Goal: Task Accomplishment & Management: Manage account settings

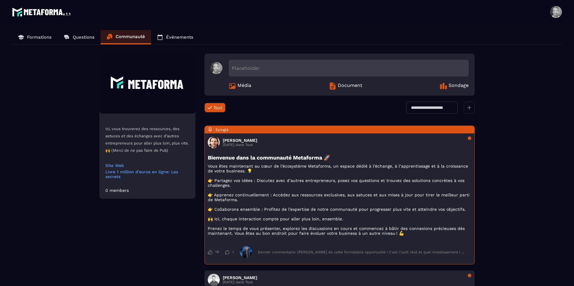
click at [557, 11] on span at bounding box center [556, 12] width 12 height 12
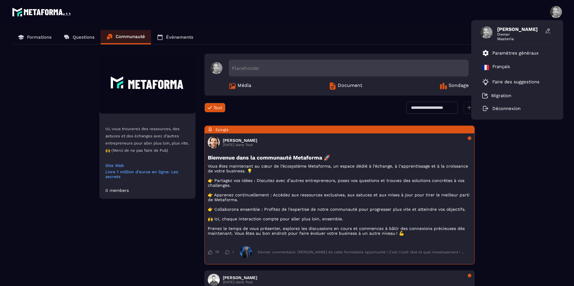
click at [441, 30] on section "Formations Questions Communauté Événements Ici, vous trouverez des ressources, …" at bounding box center [287, 162] width 574 height 277
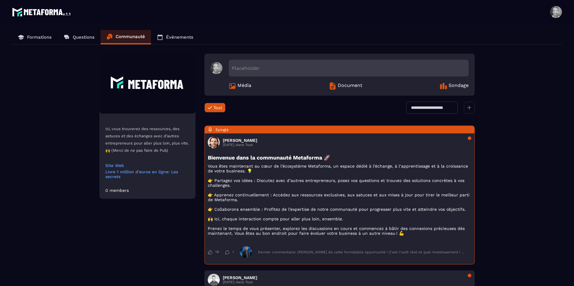
click at [573, 249] on section "Formations Questions Communauté Événements Ici, vous trouverez des ressources, …" at bounding box center [287, 162] width 574 height 277
click at [554, 11] on span at bounding box center [556, 12] width 12 height 12
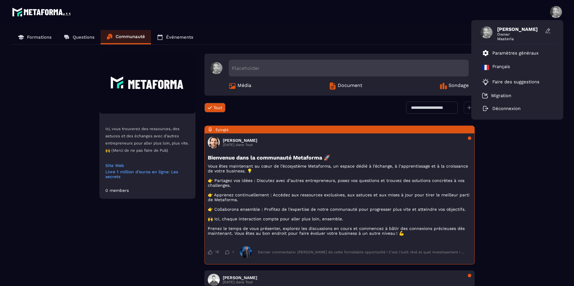
click at [45, 12] on img at bounding box center [41, 12] width 59 height 12
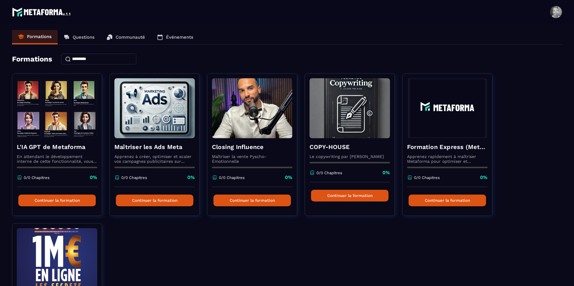
click at [45, 12] on img at bounding box center [41, 12] width 59 height 12
click at [78, 38] on p "Questions" at bounding box center [84, 37] width 22 height 5
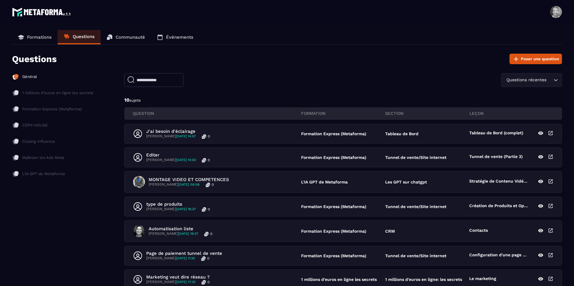
click at [125, 37] on p "Communauté" at bounding box center [130, 37] width 29 height 5
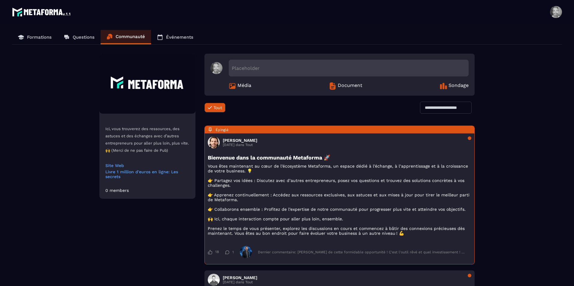
click at [176, 37] on p "Événements" at bounding box center [179, 37] width 27 height 5
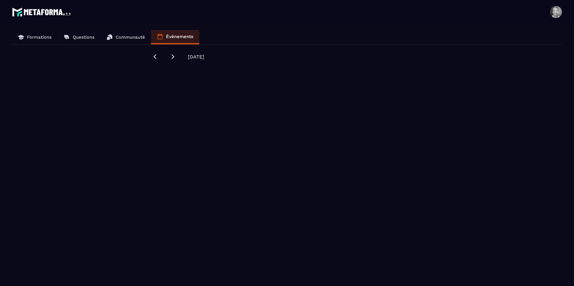
click at [555, 12] on span at bounding box center [556, 12] width 12 height 12
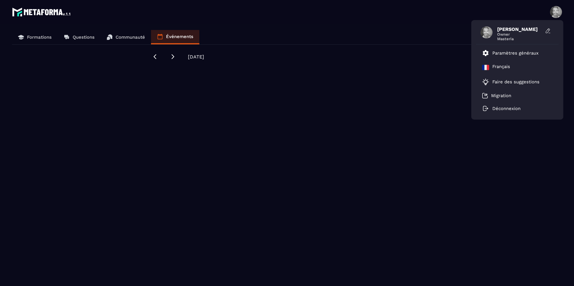
click at [555, 12] on span at bounding box center [556, 12] width 12 height 12
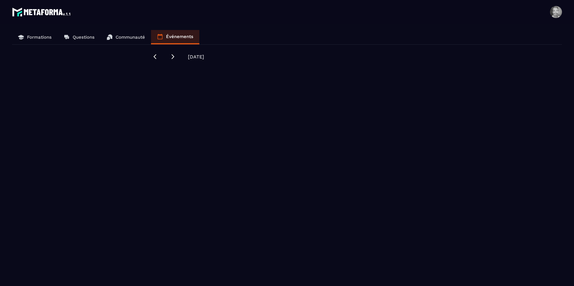
click at [555, 12] on span at bounding box center [556, 12] width 12 height 12
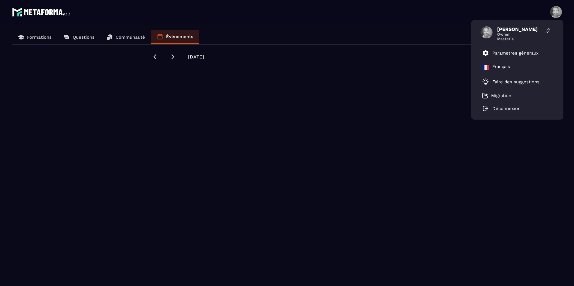
click at [524, 31] on span "[PERSON_NAME]" at bounding box center [519, 29] width 45 height 6
click at [513, 53] on p "Paramètres généraux" at bounding box center [515, 52] width 46 height 5
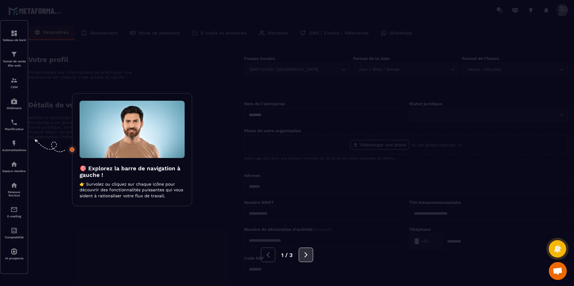
click at [305, 256] on icon at bounding box center [306, 255] width 7 height 7
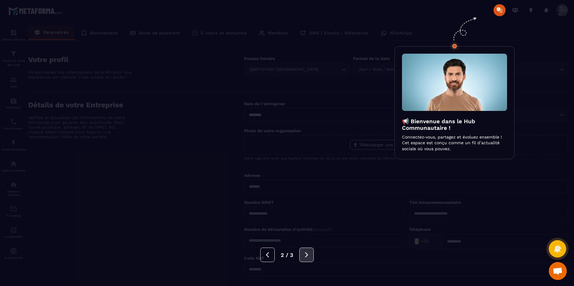
click at [305, 256] on icon at bounding box center [306, 255] width 7 height 7
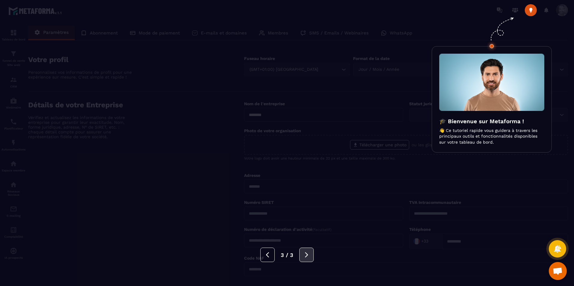
click at [305, 256] on icon at bounding box center [306, 255] width 7 height 7
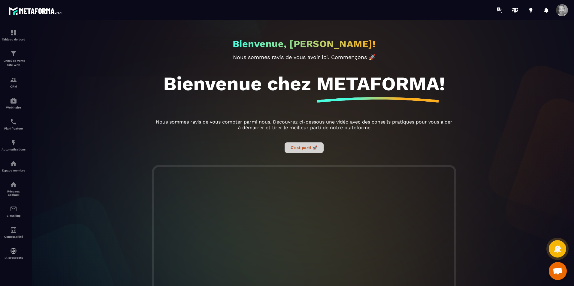
click at [311, 150] on button "C’est parti 🚀" at bounding box center [304, 148] width 39 height 11
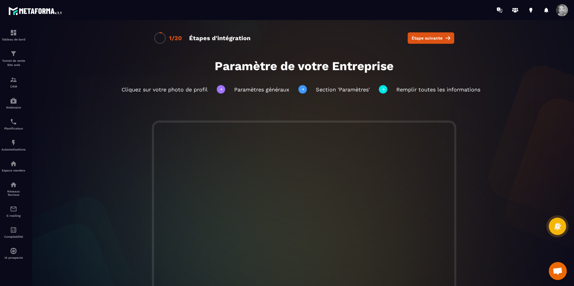
click at [496, 85] on div "Cliquez sur votre photo de profil Paramètres généraux Section 'Paramètres' Remp…" at bounding box center [303, 89] width 441 height 32
click at [442, 37] on button "Étape suivante" at bounding box center [431, 37] width 47 height 11
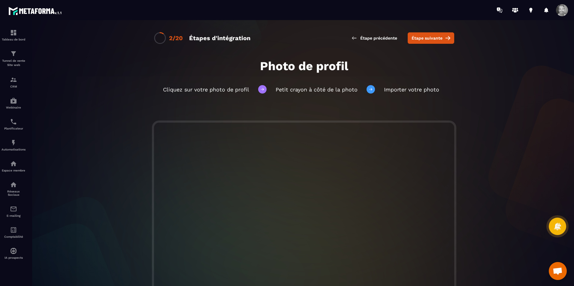
click at [442, 37] on button "Étape suivante" at bounding box center [431, 37] width 47 height 11
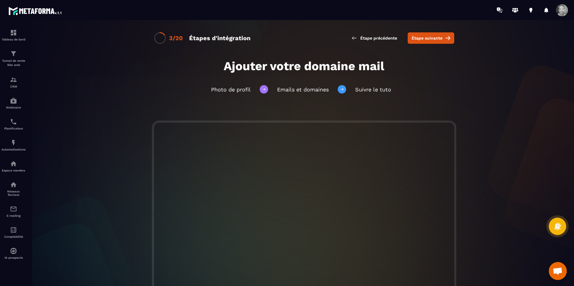
click at [561, 9] on span at bounding box center [562, 10] width 12 height 12
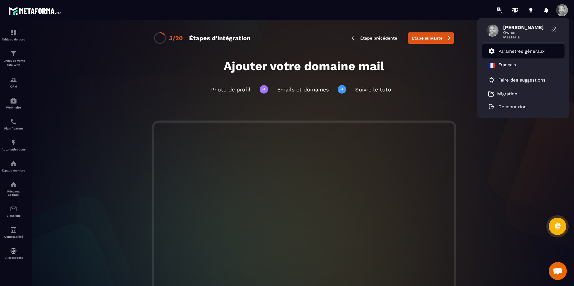
click at [523, 51] on p "Paramètres généraux" at bounding box center [521, 51] width 46 height 5
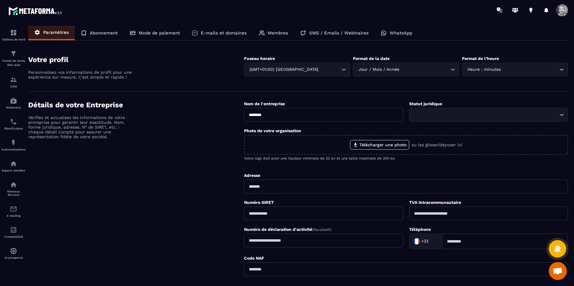
click at [233, 33] on p "E-mails et domaines" at bounding box center [224, 32] width 46 height 5
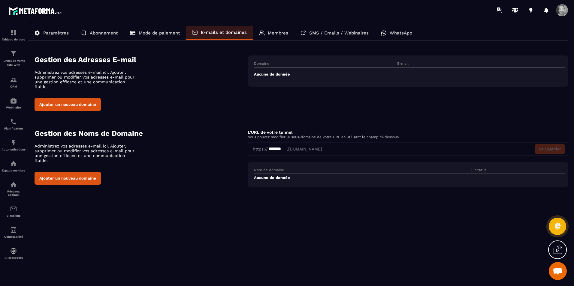
click at [85, 99] on button "Ajouter un nouveau domaine" at bounding box center [68, 104] width 66 height 13
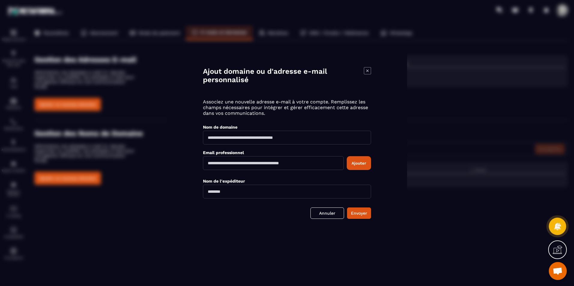
click at [226, 137] on input "Modal window" at bounding box center [287, 138] width 168 height 14
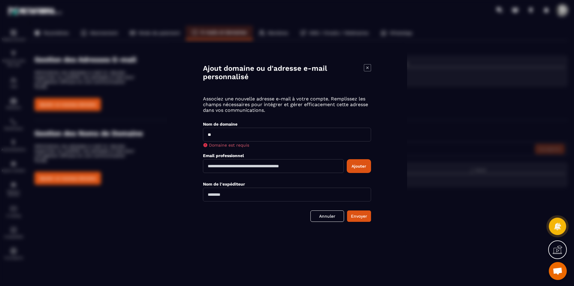
type input "*"
type input "**********"
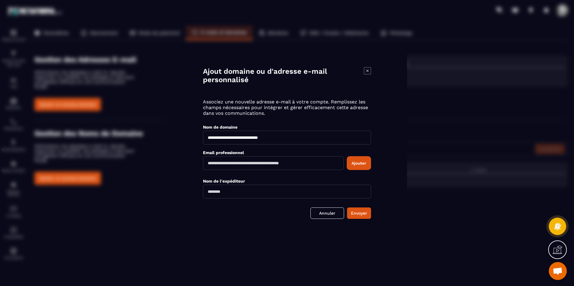
click at [241, 168] on input "Modal window" at bounding box center [273, 163] width 141 height 14
click at [307, 159] on input "**********" at bounding box center [273, 163] width 141 height 14
type input "*"
type input "**********"
click at [262, 190] on input "Modal window" at bounding box center [287, 192] width 168 height 14
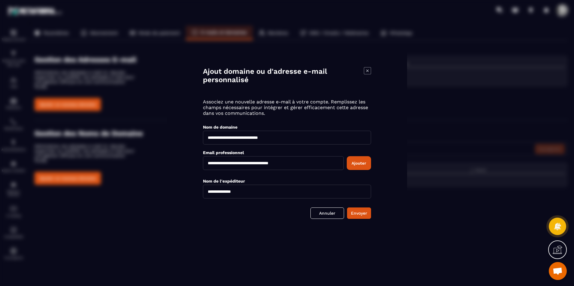
type input "**********"
click at [363, 162] on button "Ajouter" at bounding box center [359, 163] width 24 height 14
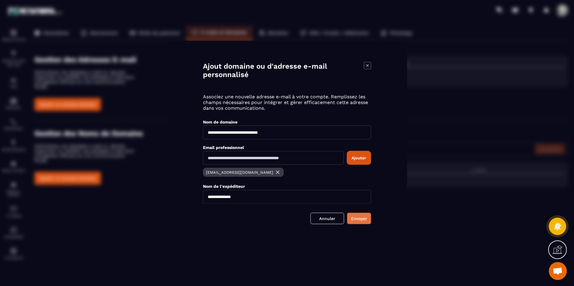
click at [363, 215] on button "Envoyer" at bounding box center [359, 218] width 24 height 11
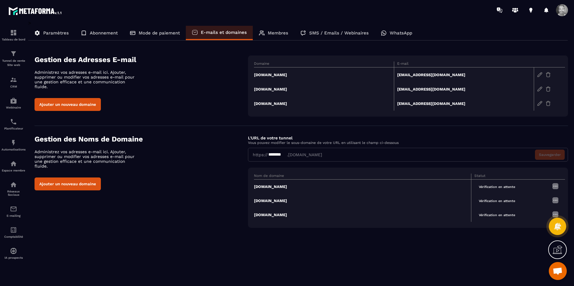
click at [547, 89] on img at bounding box center [548, 88] width 5 height 5
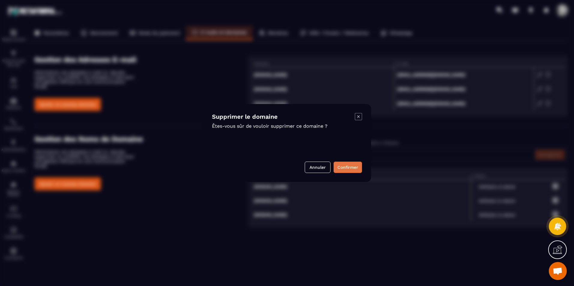
click at [357, 167] on button "Confirmer" at bounding box center [348, 167] width 29 height 11
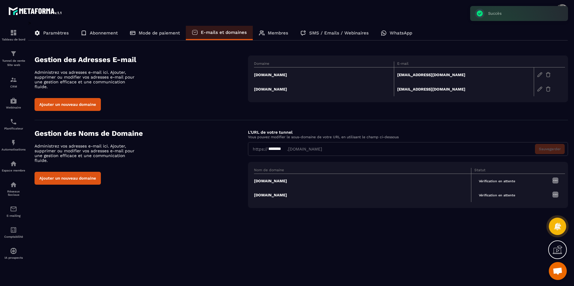
click at [548, 89] on img at bounding box center [548, 88] width 5 height 5
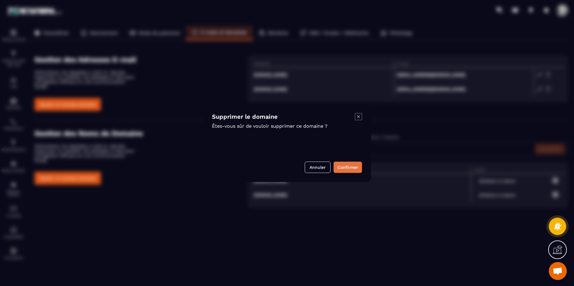
click at [351, 168] on button "Confirmer" at bounding box center [348, 167] width 29 height 11
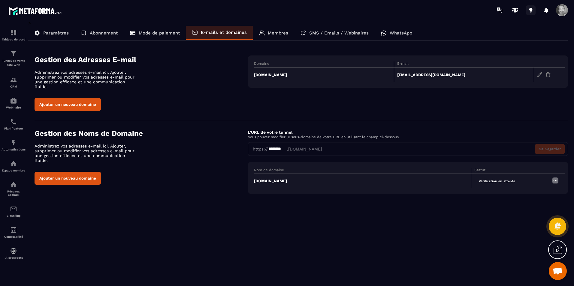
click at [529, 9] on icon at bounding box center [531, 10] width 10 height 10
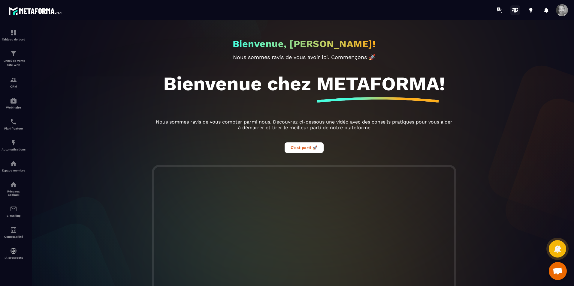
click at [516, 10] on icon at bounding box center [515, 10] width 10 height 10
click at [531, 9] on icon at bounding box center [530, 10] width 3 height 4
click at [314, 152] on button "C’est parti 🚀" at bounding box center [304, 148] width 39 height 11
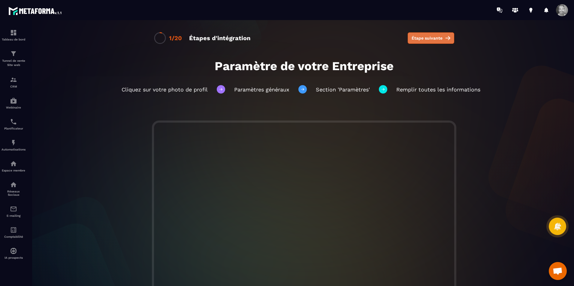
click at [446, 38] on icon at bounding box center [448, 38] width 5 height 5
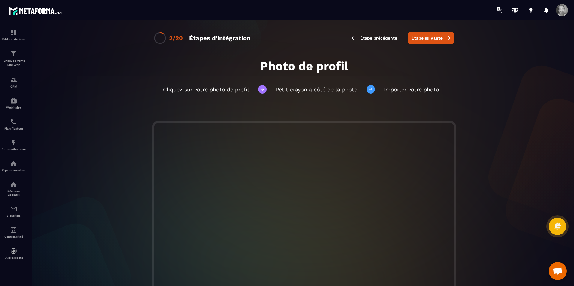
click at [446, 38] on icon at bounding box center [448, 38] width 5 height 5
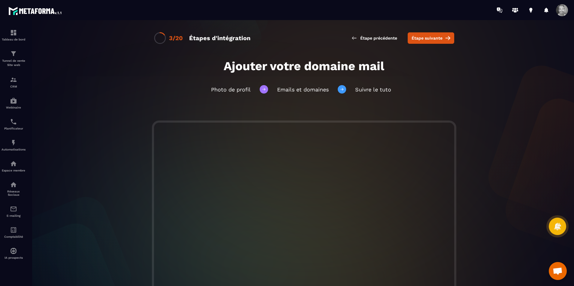
click at [446, 38] on icon at bounding box center [448, 38] width 5 height 5
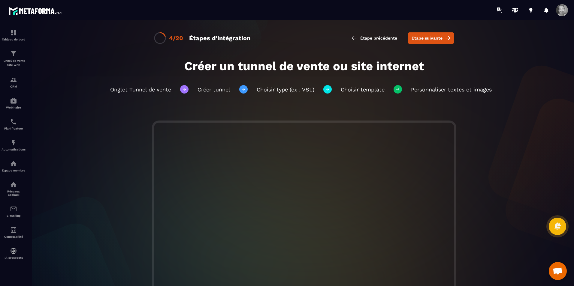
click at [446, 38] on icon at bounding box center [448, 38] width 5 height 5
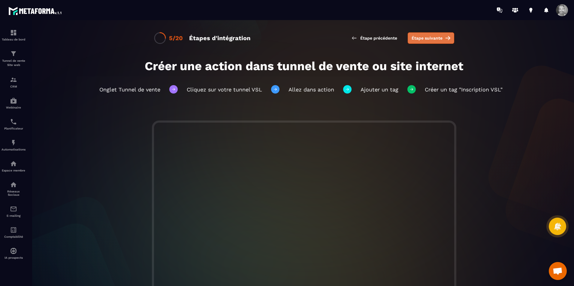
click at [441, 39] on button "Étape suivante" at bounding box center [431, 37] width 47 height 11
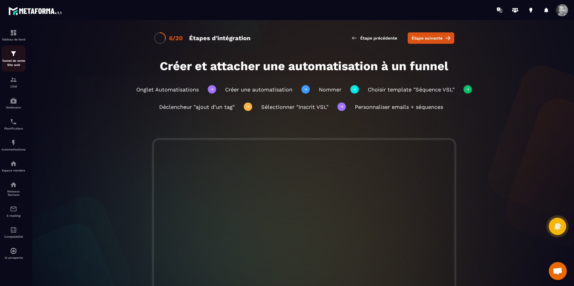
click at [13, 59] on p "Tunnel de vente Site web" at bounding box center [14, 63] width 24 height 8
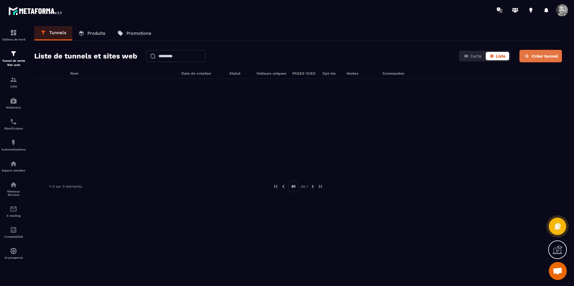
click at [549, 57] on span "Créer tunnel" at bounding box center [545, 56] width 26 height 6
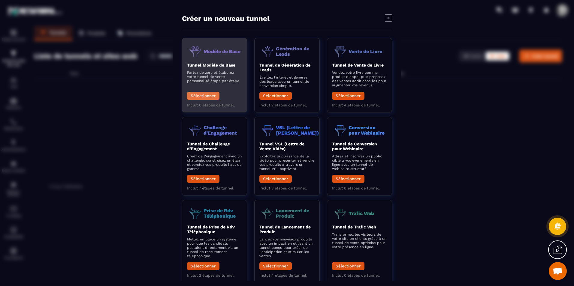
click at [210, 96] on button "Sélectionner" at bounding box center [203, 96] width 32 height 8
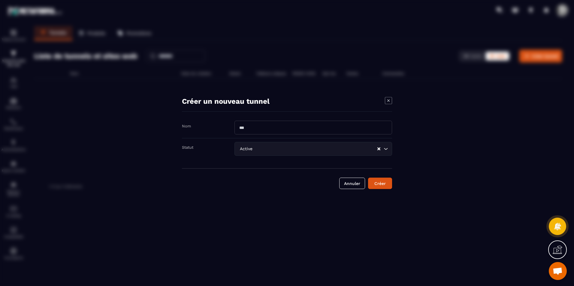
click at [389, 100] on icon "Modal window" at bounding box center [388, 100] width 7 height 7
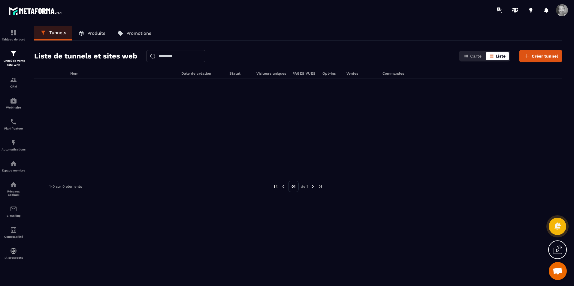
click at [496, 56] on span "Liste" at bounding box center [501, 56] width 10 height 5
click at [477, 56] on span "Carte" at bounding box center [475, 56] width 11 height 5
click at [496, 54] on span "Liste" at bounding box center [501, 56] width 10 height 5
click at [533, 56] on span "Créer tunnel" at bounding box center [545, 56] width 26 height 6
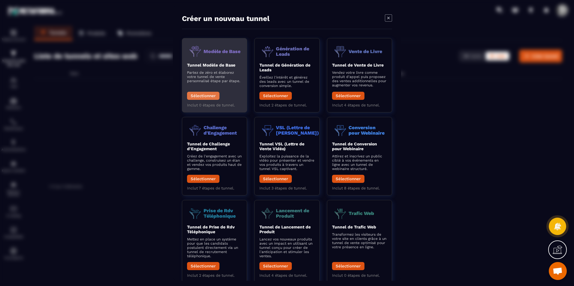
click at [209, 97] on button "Sélectionner" at bounding box center [203, 96] width 32 height 8
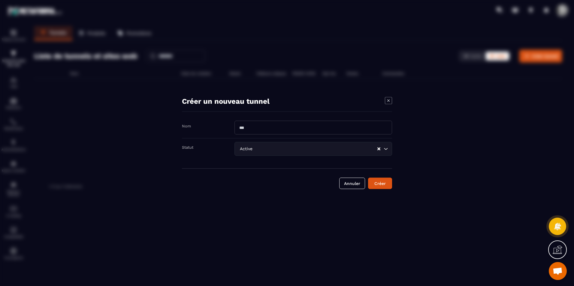
click at [265, 126] on input "Modal window" at bounding box center [313, 128] width 158 height 14
type input "********"
click at [377, 181] on div "Créer" at bounding box center [380, 184] width 16 height 6
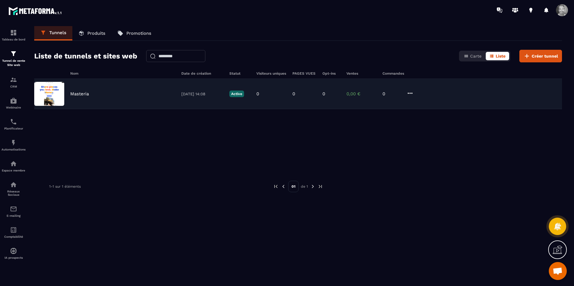
click at [53, 97] on img at bounding box center [49, 94] width 30 height 24
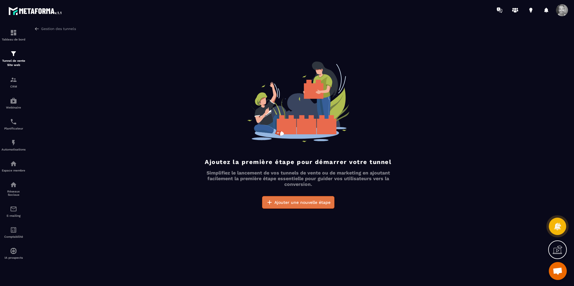
click at [288, 201] on span "Ajouter une nouvelle étape" at bounding box center [302, 203] width 56 height 6
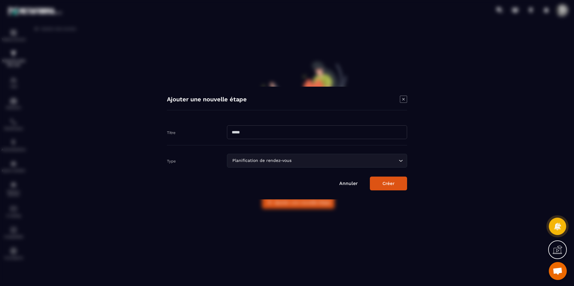
click at [402, 98] on icon "Modal window" at bounding box center [403, 99] width 7 height 7
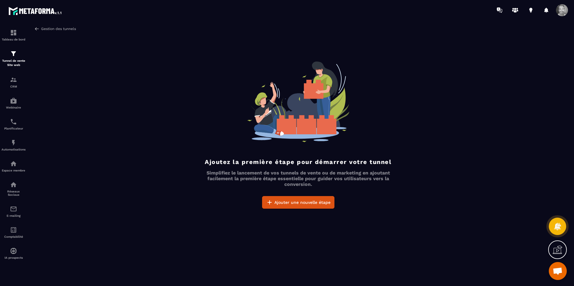
click at [58, 28] on link "Gestion des tunnels" at bounding box center [55, 28] width 42 height 5
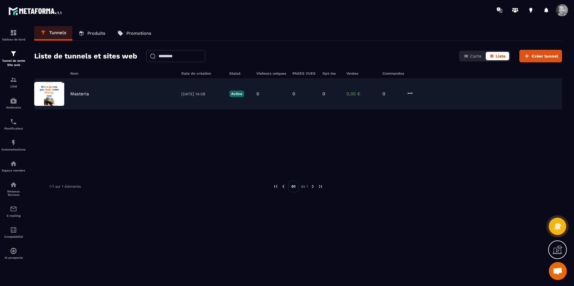
click at [410, 91] on icon at bounding box center [410, 93] width 7 height 7
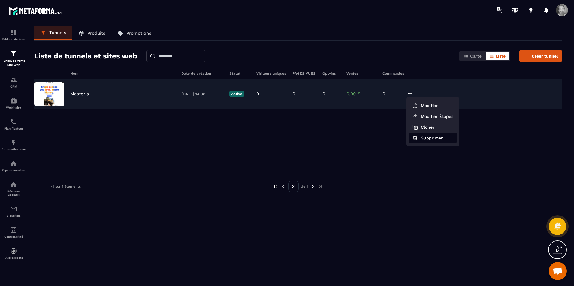
click at [431, 137] on button "Supprimer" at bounding box center [433, 138] width 48 height 11
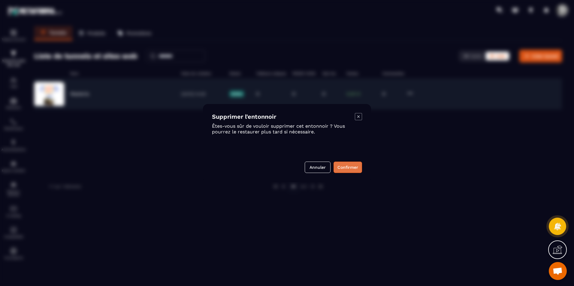
click at [348, 164] on button "Confirmer" at bounding box center [348, 167] width 29 height 11
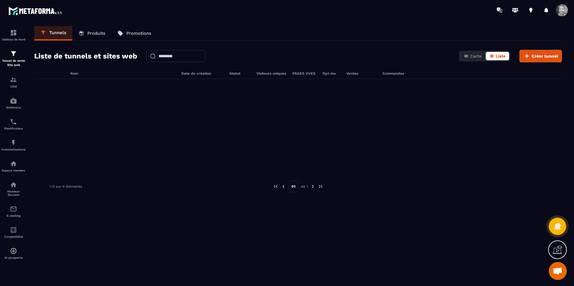
click at [558, 9] on span at bounding box center [562, 10] width 12 height 12
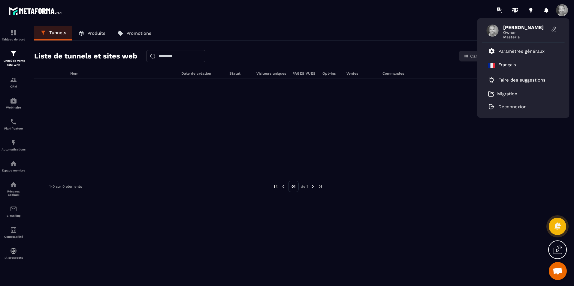
click at [558, 9] on span at bounding box center [562, 10] width 12 height 12
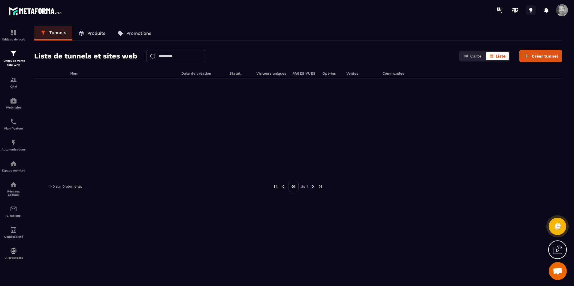
click at [532, 11] on icon at bounding box center [530, 10] width 3 height 4
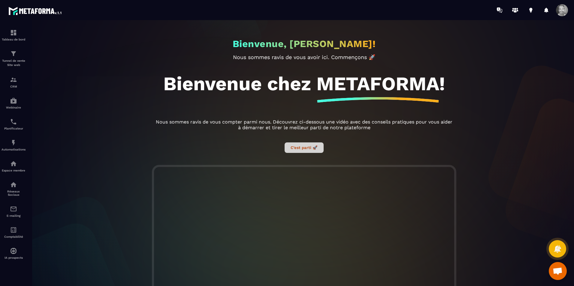
click at [307, 149] on button "C’est parti 🚀" at bounding box center [304, 148] width 39 height 11
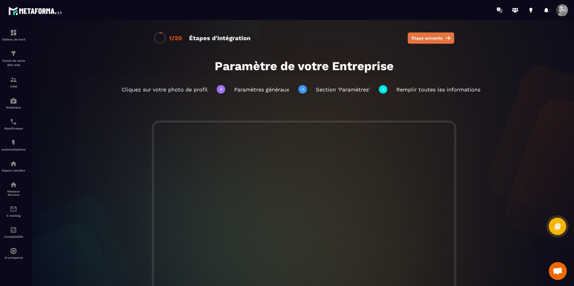
click at [446, 38] on icon at bounding box center [448, 38] width 5 height 5
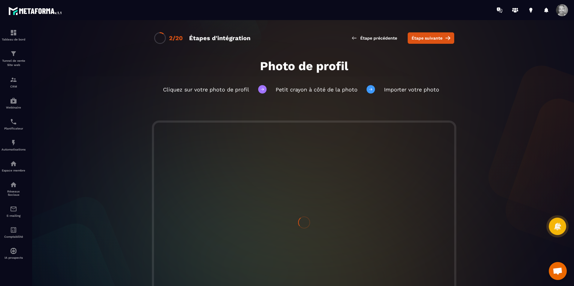
click at [446, 38] on icon at bounding box center [448, 38] width 5 height 5
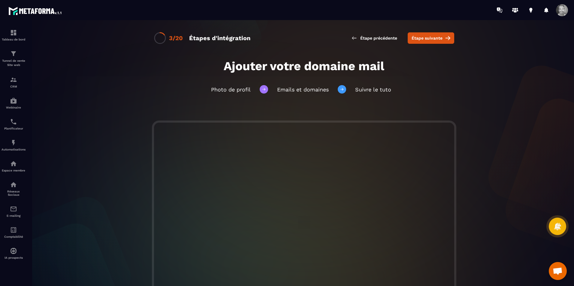
click at [446, 38] on icon at bounding box center [448, 38] width 5 height 5
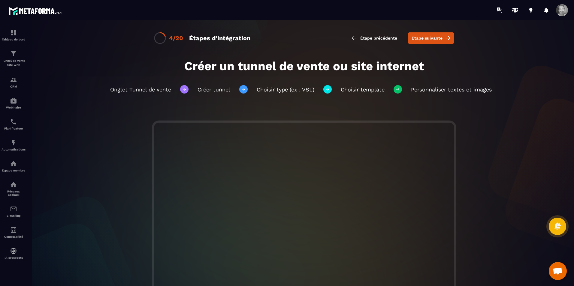
click at [446, 38] on icon at bounding box center [448, 38] width 5 height 5
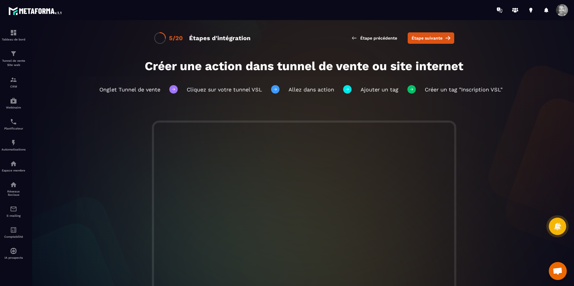
click at [446, 38] on icon at bounding box center [448, 38] width 5 height 5
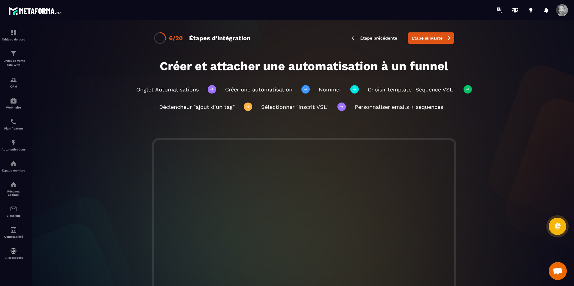
click at [446, 38] on icon at bounding box center [448, 38] width 5 height 5
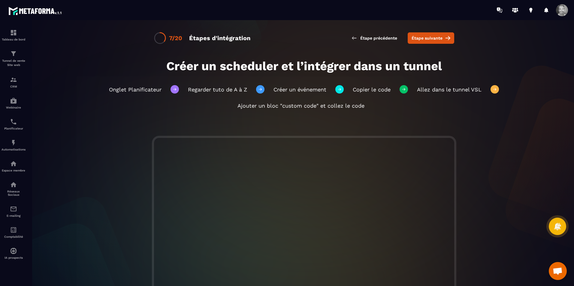
click at [446, 38] on icon at bounding box center [448, 38] width 5 height 5
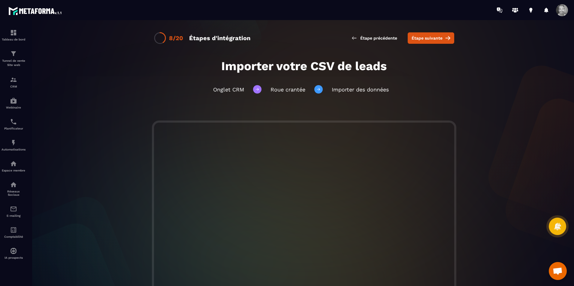
click at [446, 38] on icon at bounding box center [448, 38] width 5 height 5
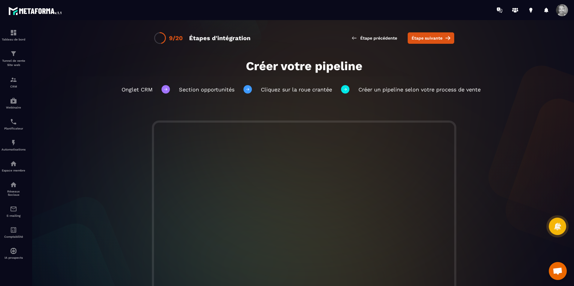
click at [446, 38] on icon at bounding box center [448, 38] width 5 height 5
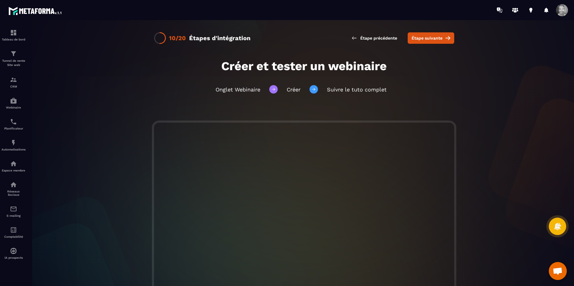
click at [446, 38] on icon at bounding box center [448, 38] width 5 height 5
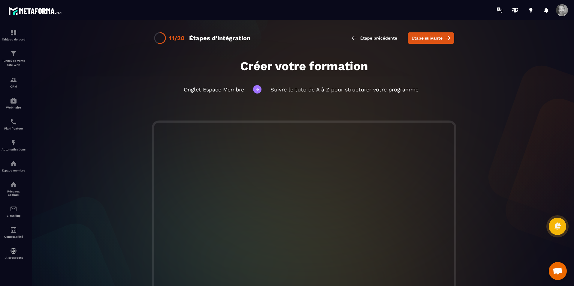
click at [446, 38] on icon at bounding box center [448, 38] width 5 height 5
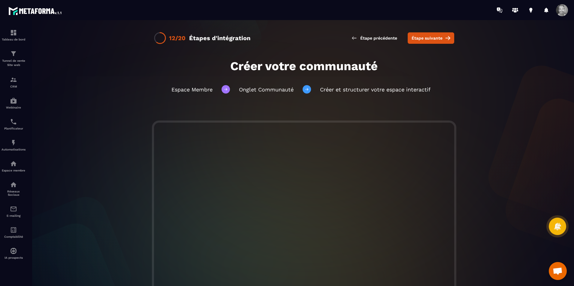
click at [446, 38] on icon at bounding box center [448, 38] width 5 height 5
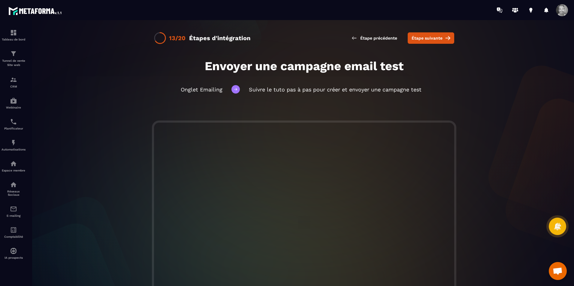
click at [446, 38] on icon at bounding box center [448, 38] width 5 height 5
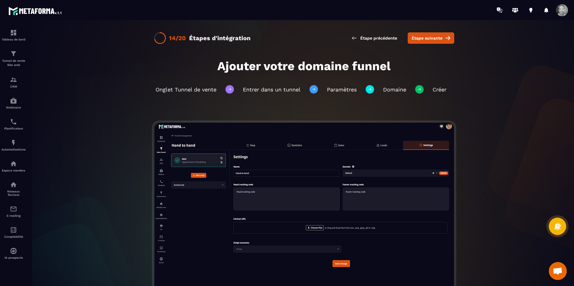
click at [446, 38] on icon at bounding box center [448, 38] width 5 height 5
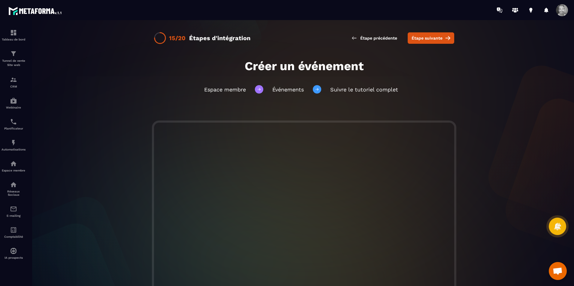
click at [446, 38] on icon at bounding box center [448, 38] width 5 height 5
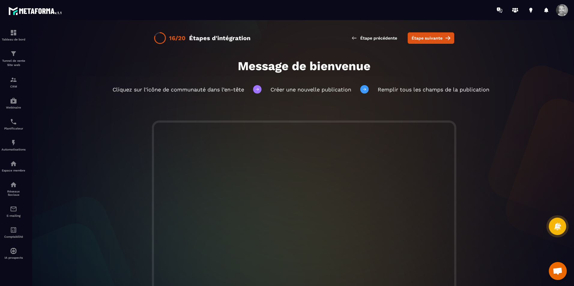
click at [446, 38] on icon at bounding box center [448, 38] width 5 height 5
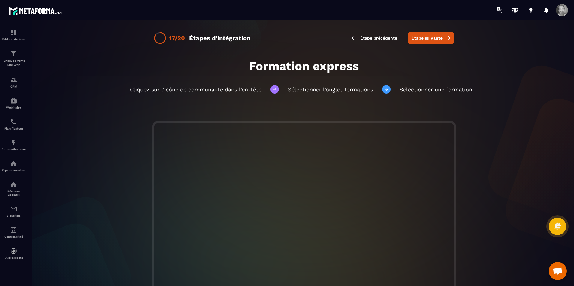
click at [446, 38] on icon at bounding box center [448, 38] width 5 height 5
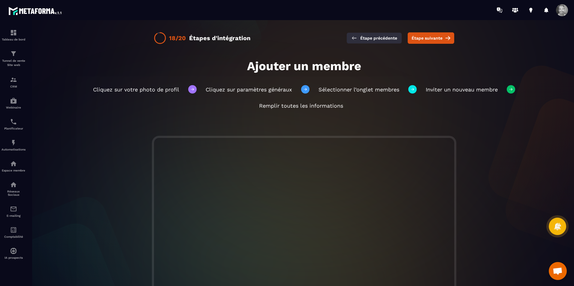
click at [372, 36] on span "Étape précédente" at bounding box center [378, 38] width 37 height 6
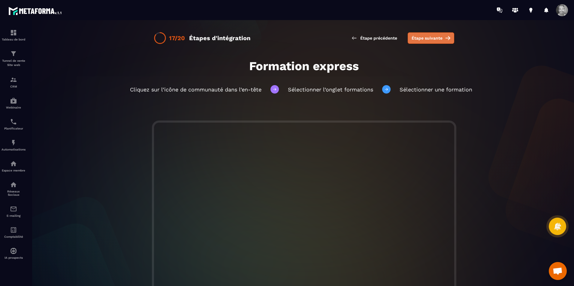
click at [441, 36] on button "Étape suivante" at bounding box center [431, 37] width 47 height 11
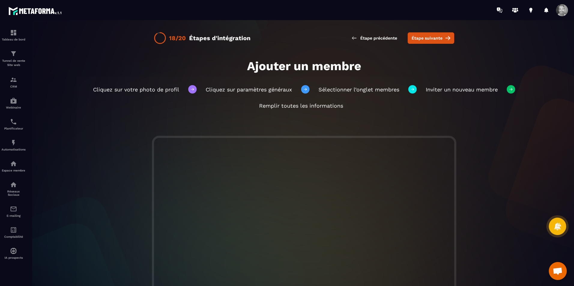
click at [441, 36] on button "Étape suivante" at bounding box center [431, 37] width 47 height 11
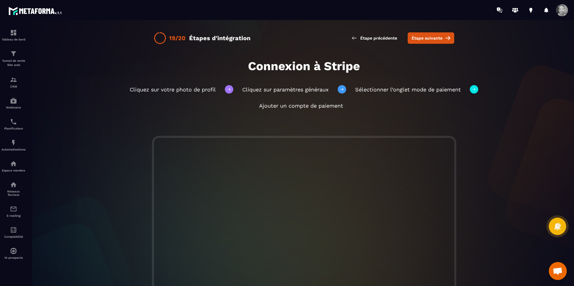
click at [441, 36] on button "Étape suivante" at bounding box center [431, 37] width 47 height 11
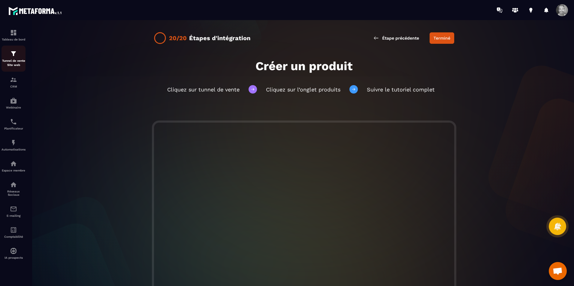
click at [14, 58] on div "Tunnel de vente Site web" at bounding box center [14, 58] width 24 height 17
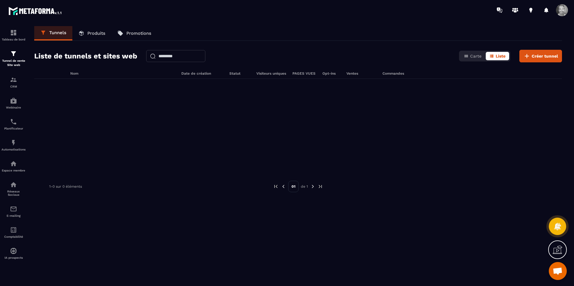
click at [97, 34] on p "Produits" at bounding box center [96, 33] width 18 height 5
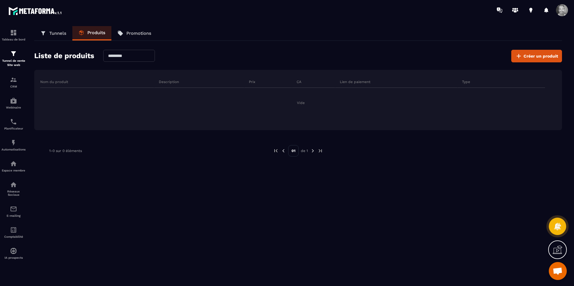
click at [139, 33] on p "Promotions" at bounding box center [138, 33] width 25 height 5
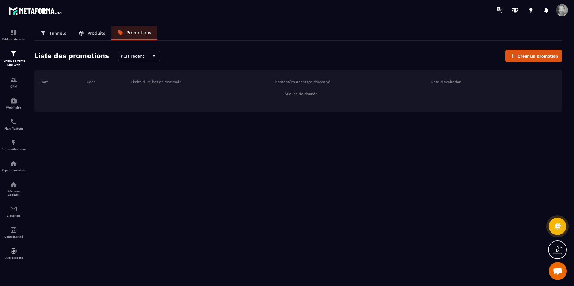
click at [96, 35] on p "Produits" at bounding box center [96, 33] width 18 height 5
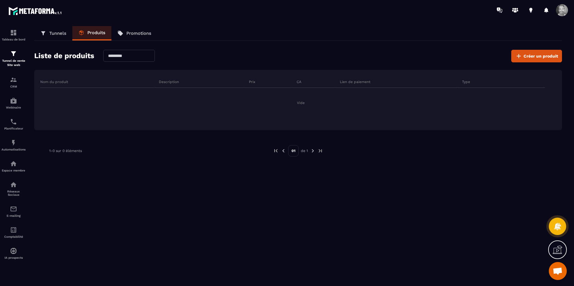
click at [61, 34] on p "Tunnels" at bounding box center [57, 33] width 17 height 5
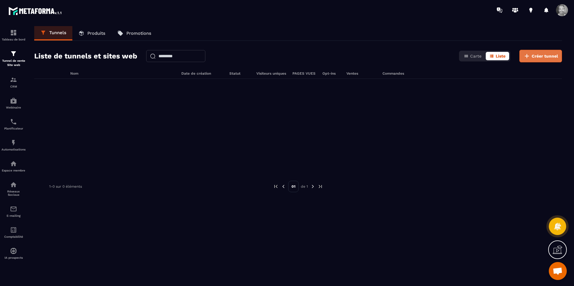
click at [537, 56] on span "Créer tunnel" at bounding box center [545, 56] width 26 height 6
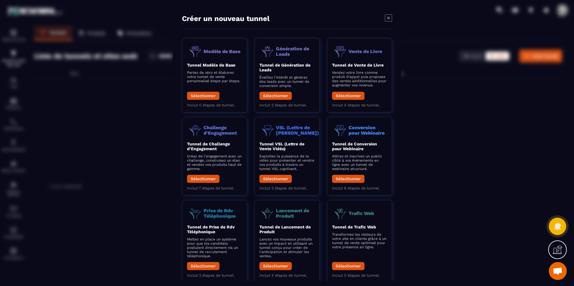
click at [387, 18] on icon "Modal window" at bounding box center [388, 17] width 7 height 7
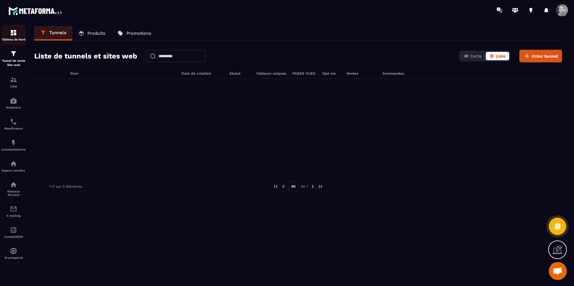
click at [17, 35] on img at bounding box center [13, 32] width 7 height 7
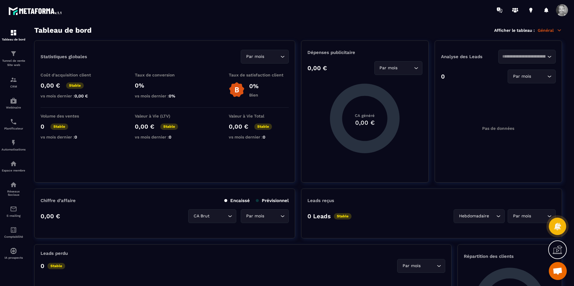
click at [558, 30] on icon at bounding box center [559, 30] width 3 height 2
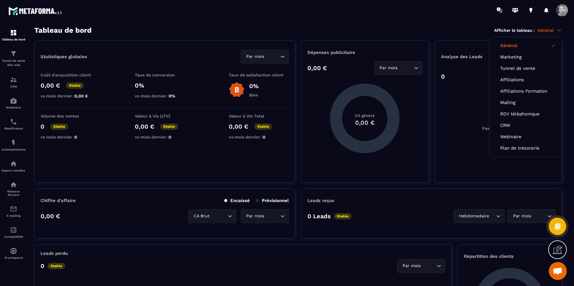
click at [464, 20] on section "Tableau de bord Tunnel de vente Site web CRM Webinaire Planificateur Automatisa…" at bounding box center [287, 156] width 574 height 273
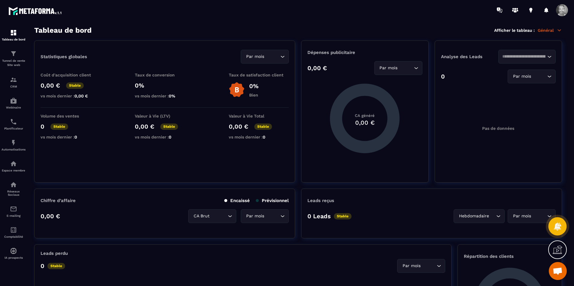
click at [558, 227] on icon at bounding box center [557, 226] width 9 height 9
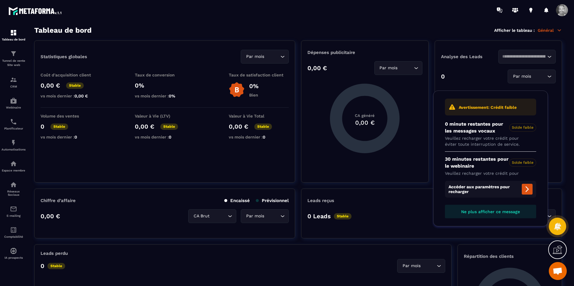
click at [559, 249] on icon at bounding box center [558, 250] width 10 height 10
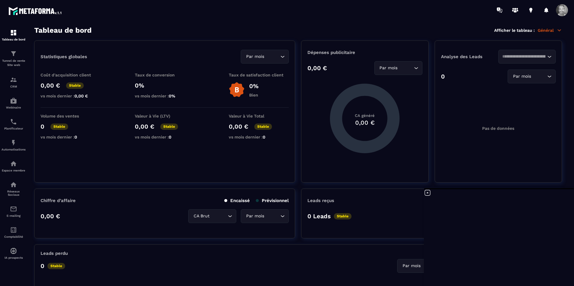
drag, startPoint x: 406, startPoint y: 165, endPoint x: 405, endPoint y: 120, distance: 45.1
click at [405, 120] on div "Dépenses publicitaire 0,00 € Par mois Loading... CA généré 0,00 €" at bounding box center [364, 112] width 127 height 142
click at [551, 55] on icon "Search for option" at bounding box center [549, 57] width 6 height 6
click at [533, 73] on span "Veuillez rechercher" at bounding box center [527, 71] width 45 height 6
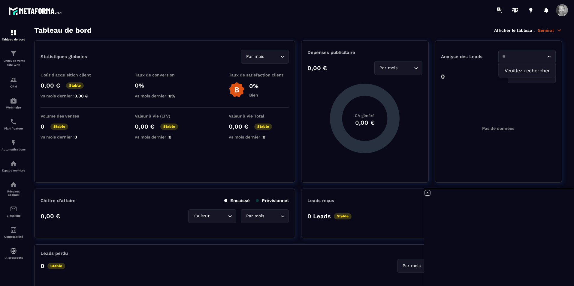
type input "*"
click at [534, 69] on span "Veuillez rechercher" at bounding box center [527, 71] width 45 height 6
type input "********"
click at [428, 192] on icon at bounding box center [427, 192] width 7 height 7
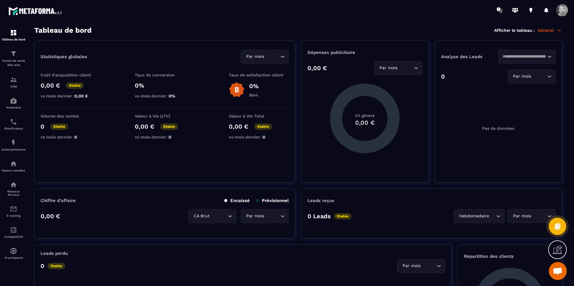
click at [557, 267] on span "Ouvrir le chat" at bounding box center [558, 271] width 18 height 18
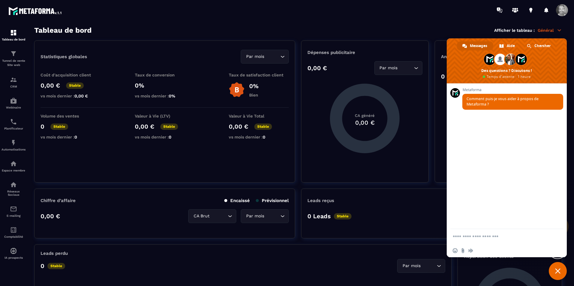
click at [520, 235] on textarea "Entrez votre message..." at bounding box center [501, 236] width 96 height 15
type textarea "**********"
click at [558, 230] on span "Envoyer" at bounding box center [556, 231] width 5 height 5
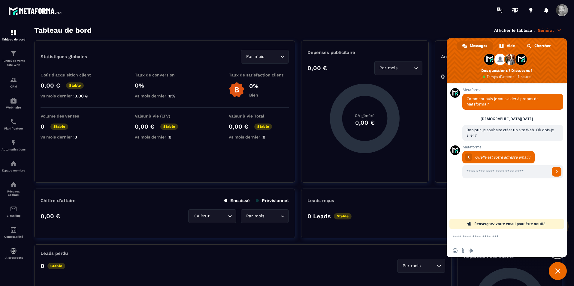
scroll to position [26, 0]
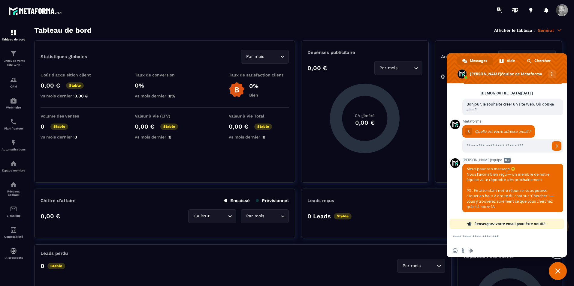
click at [515, 239] on textarea "Entrez votre message..." at bounding box center [501, 236] width 96 height 15
type textarea "*"
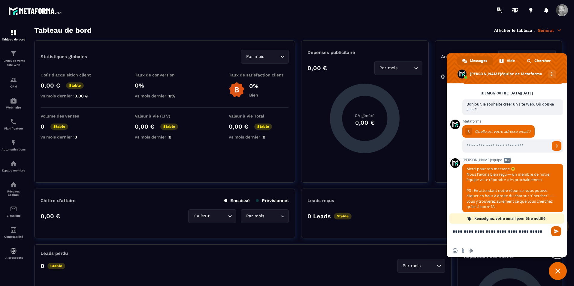
type textarea "**********"
click at [552, 231] on span "Envoyer" at bounding box center [556, 232] width 10 height 10
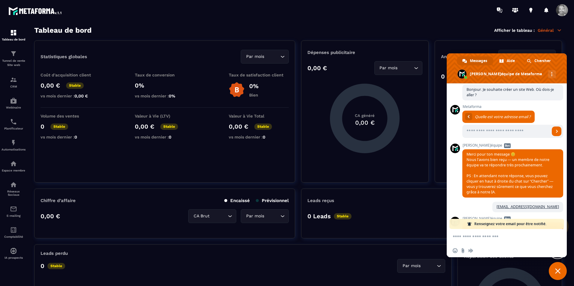
scroll to position [99, 0]
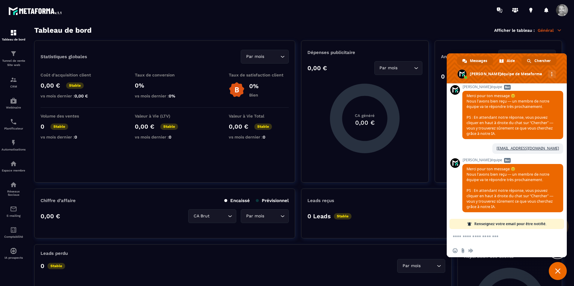
click at [537, 62] on span "Chercher" at bounding box center [542, 60] width 16 height 9
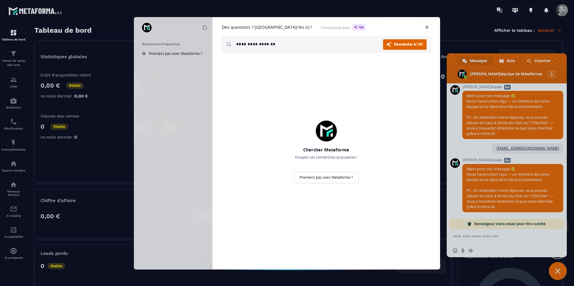
type input "**********"
click at [413, 43] on span "Demander à l'AI" at bounding box center [408, 45] width 29 height 4
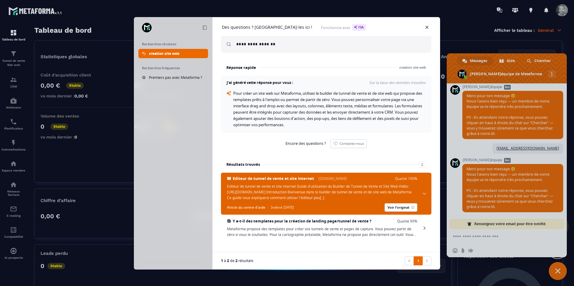
click at [340, 193] on span "Editeur de tunnel de vente et site internet Guide d'utilisation du Builder de T…" at bounding box center [322, 192] width 190 height 17
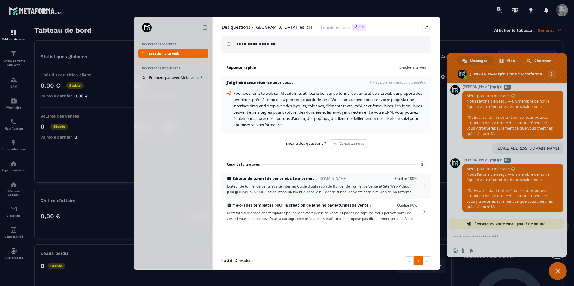
click at [340, 193] on span "Editeur de tunnel de vente et site internet Guide d'utilisation du Builder de T…" at bounding box center [322, 189] width 190 height 11
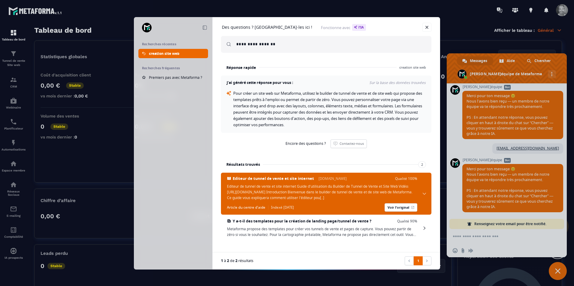
click at [340, 193] on span "Editeur de tunnel de vente et site internet Guide d'utilisation du Builder de T…" at bounding box center [322, 192] width 190 height 17
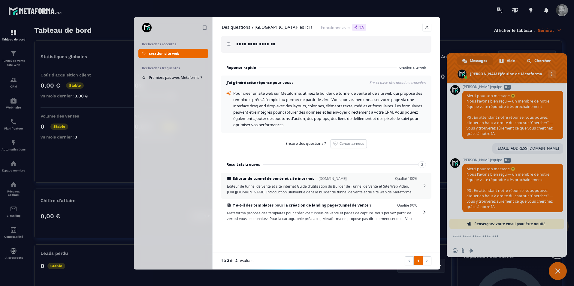
click at [427, 185] on span "Editeur de tunnel de vente et site internet [DOMAIN_NAME] Qualité 100% Editeur …" at bounding box center [326, 186] width 210 height 26
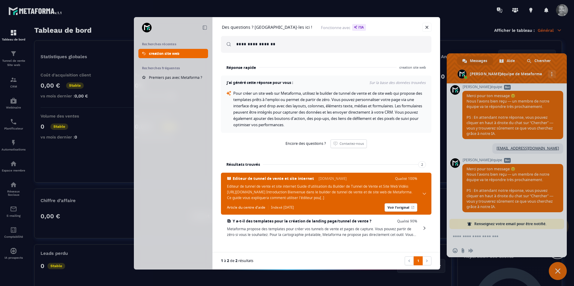
click at [423, 195] on span at bounding box center [425, 194] width 4 height 2
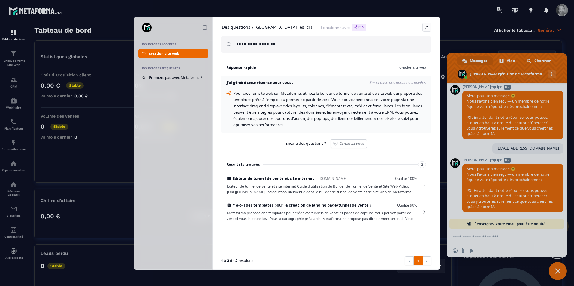
click at [428, 26] on link at bounding box center [426, 27] width 9 height 9
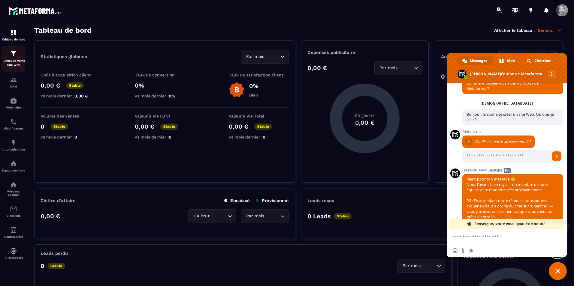
click at [8, 56] on div "Tunnel de vente Site web" at bounding box center [14, 58] width 24 height 17
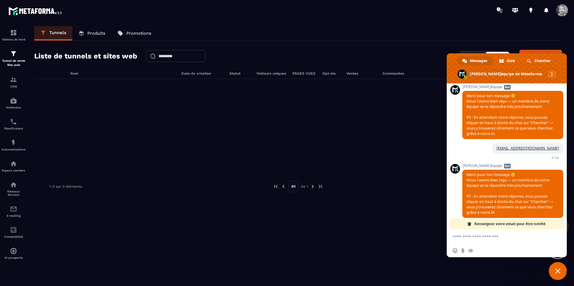
scroll to position [105, 0]
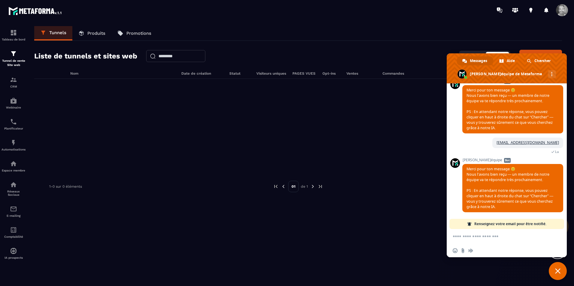
click at [557, 270] on span "Fermer le chat" at bounding box center [557, 271] width 5 height 5
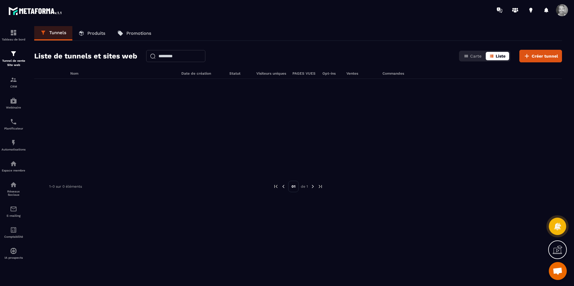
click at [497, 57] on span "Liste" at bounding box center [501, 56] width 10 height 5
click at [478, 56] on span "Carte" at bounding box center [475, 56] width 11 height 5
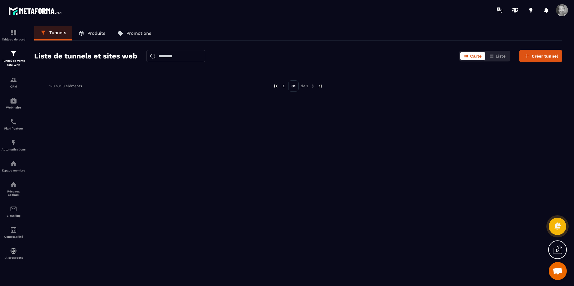
click at [98, 32] on p "Produits" at bounding box center [96, 33] width 18 height 5
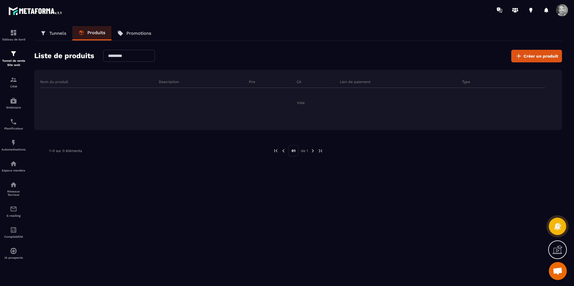
click at [137, 29] on link "Promotions" at bounding box center [134, 33] width 46 height 14
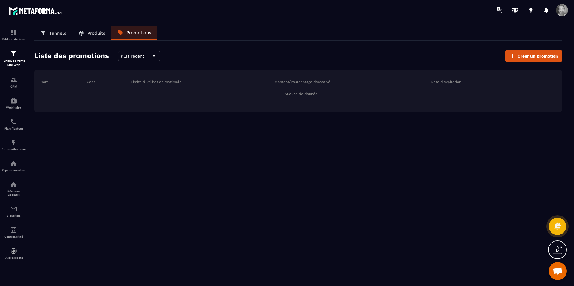
click at [90, 33] on p "Produits" at bounding box center [96, 33] width 18 height 5
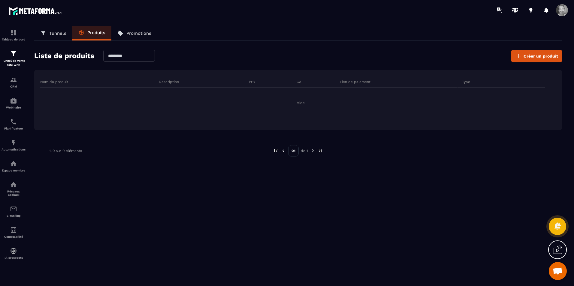
click at [60, 35] on p "Tunnels" at bounding box center [57, 33] width 17 height 5
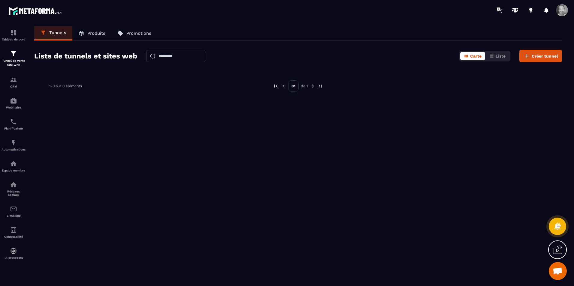
click at [555, 269] on span "Ouvrir le chat" at bounding box center [558, 272] width 10 height 8
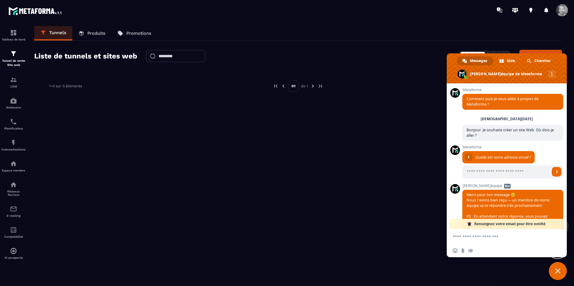
click at [479, 57] on span "Messages" at bounding box center [478, 60] width 17 height 9
click at [509, 60] on span "Aide" at bounding box center [511, 60] width 8 height 9
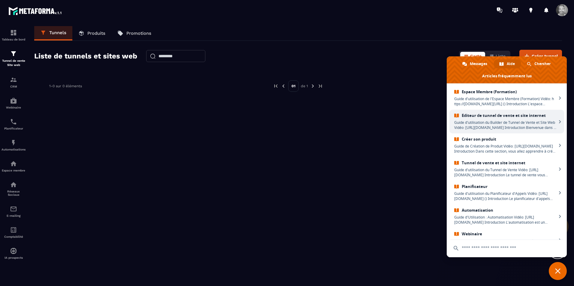
click at [524, 119] on link "Editeur de tunnel de vente et site internet Guide d'utilisation du Builder de T…" at bounding box center [506, 122] width 115 height 24
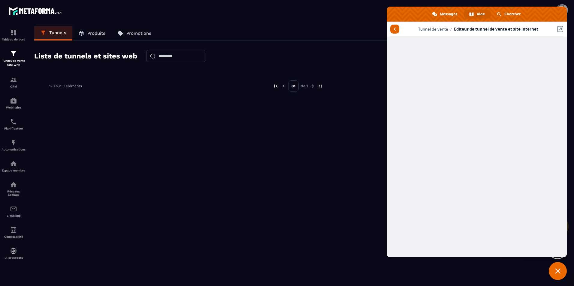
click at [395, 28] on span at bounding box center [395, 29] width 2 height 3
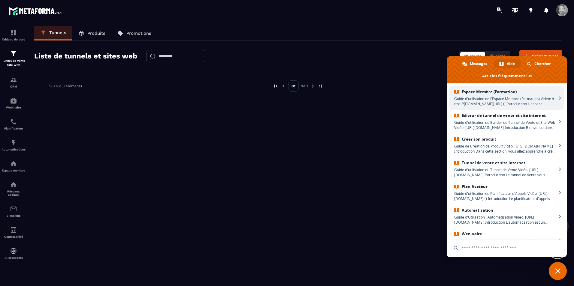
click at [499, 101] on span "Guide d'utilisation de l'Espace Membre (Formation) Vidéo: h ttps://[DOMAIN_NAME…" at bounding box center [505, 101] width 102 height 10
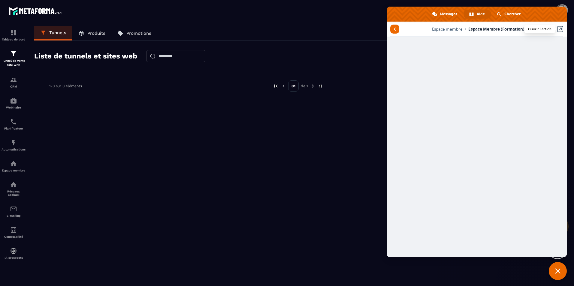
click at [560, 29] on link at bounding box center [560, 29] width 6 height 6
click at [338, 109] on div "Tunnels Produits Promotions Liste de tunnels et sites web Carte Liste Créer tun…" at bounding box center [298, 155] width 540 height 258
click at [394, 29] on span at bounding box center [395, 29] width 2 height 3
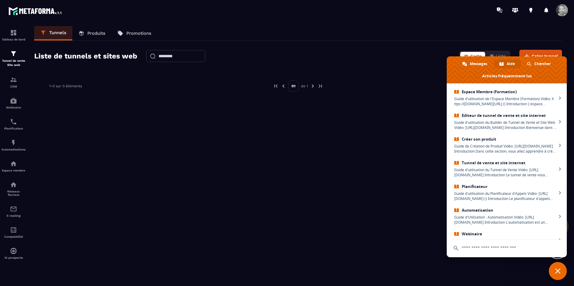
click at [557, 271] on span "Fermer le chat" at bounding box center [557, 271] width 5 height 5
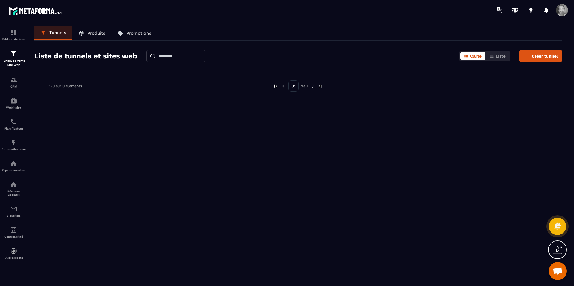
click at [563, 11] on span at bounding box center [562, 10] width 12 height 12
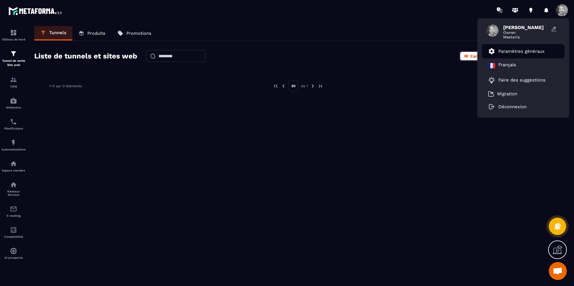
click at [517, 53] on p "Paramètres généraux" at bounding box center [521, 51] width 46 height 5
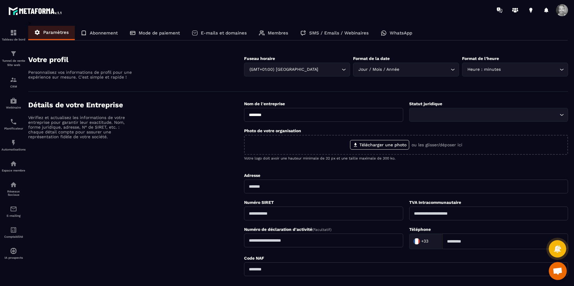
click at [219, 31] on p "E-mails et domaines" at bounding box center [224, 32] width 46 height 5
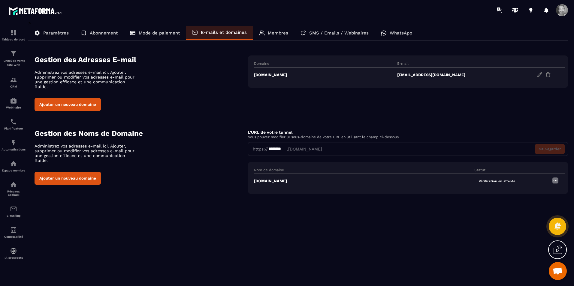
click at [555, 177] on img at bounding box center [555, 180] width 7 height 7
click at [101, 33] on p "Abonnement" at bounding box center [104, 32] width 28 height 5
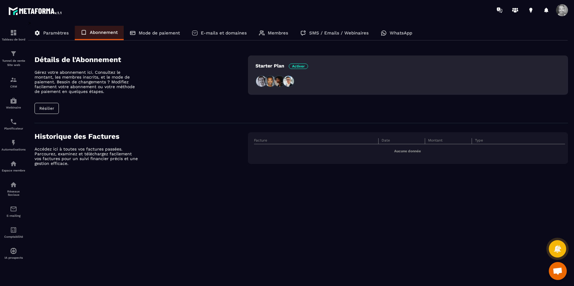
click at [392, 31] on p "WhatsApp" at bounding box center [401, 32] width 23 height 5
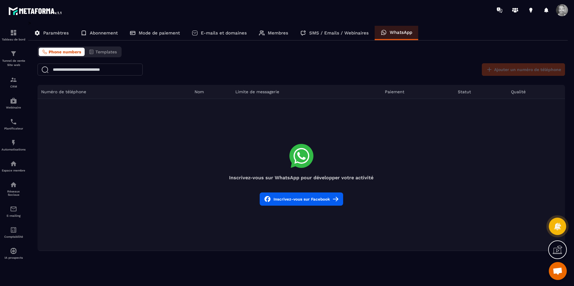
click at [300, 159] on icon at bounding box center [301, 156] width 24 height 24
click at [271, 30] on p "Membres" at bounding box center [278, 32] width 20 height 5
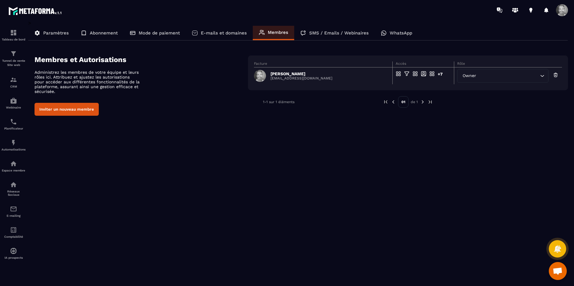
click at [331, 33] on p "SMS / Emails / Webinaires" at bounding box center [338, 32] width 59 height 5
